Goal: Information Seeking & Learning: Learn about a topic

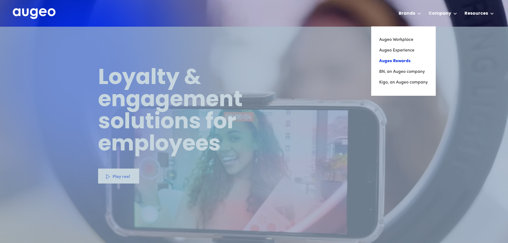
click at [408, 59] on link "Augeo Rewards" at bounding box center [403, 61] width 48 height 11
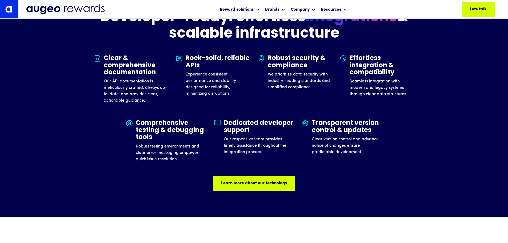
scroll to position [1665, 0]
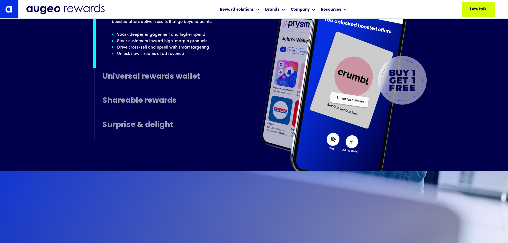
click at [181, 76] on h4 "Universal rewards wallet" at bounding box center [151, 77] width 98 height 9
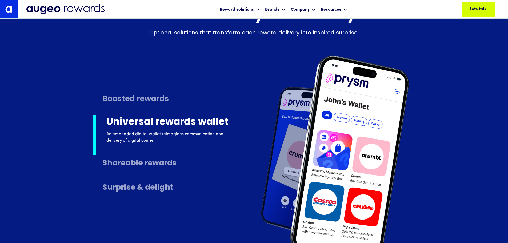
click at [136, 162] on h4 "Shareable rewards" at bounding box center [139, 163] width 74 height 9
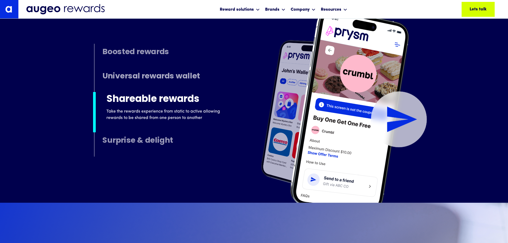
click at [164, 149] on link "Surprise & delight Bonus rewards they weren't expecting through mystery box add…" at bounding box center [146, 144] width 104 height 24
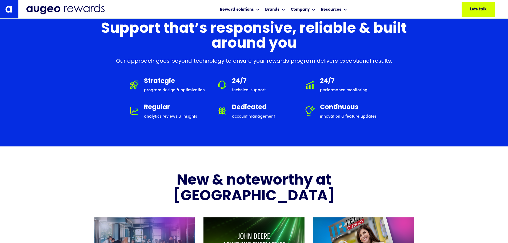
scroll to position [3062, 0]
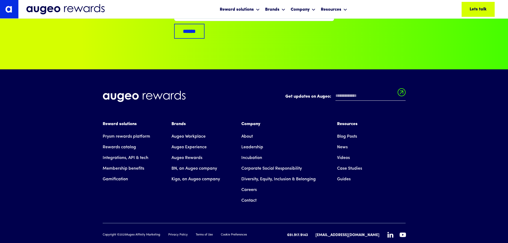
drag, startPoint x: 437, startPoint y: 217, endPoint x: 392, endPoint y: 30, distance: 191.9
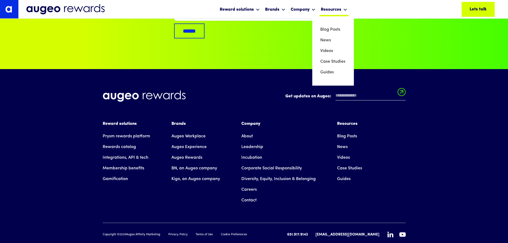
scroll to position [3589, 0]
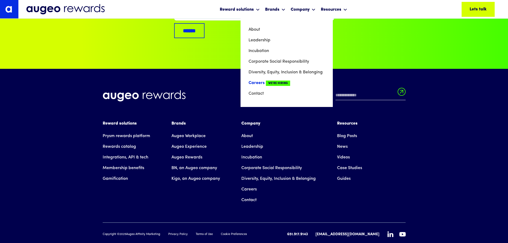
click at [262, 82] on link "Careers We're Hiring" at bounding box center [286, 83] width 76 height 11
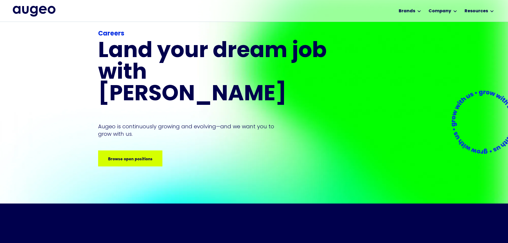
click at [147, 128] on div "Careers Land your dream job﻿ with [PERSON_NAME] is continuously growing and evo…" at bounding box center [213, 97] width 230 height 137
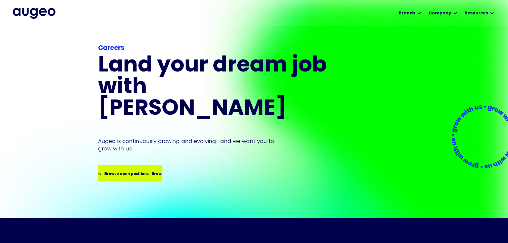
scroll to position [2, 0]
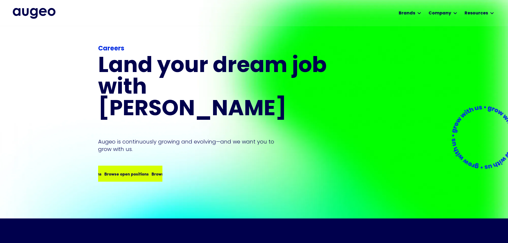
click at [151, 166] on div "Browse open positions Browse open positions Browse open positions Browse open p…" at bounding box center [130, 173] width 63 height 15
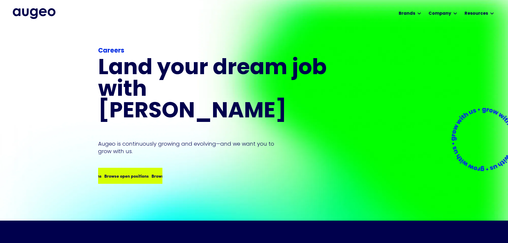
scroll to position [0, 0]
